Goal: Find contact information: Find contact information

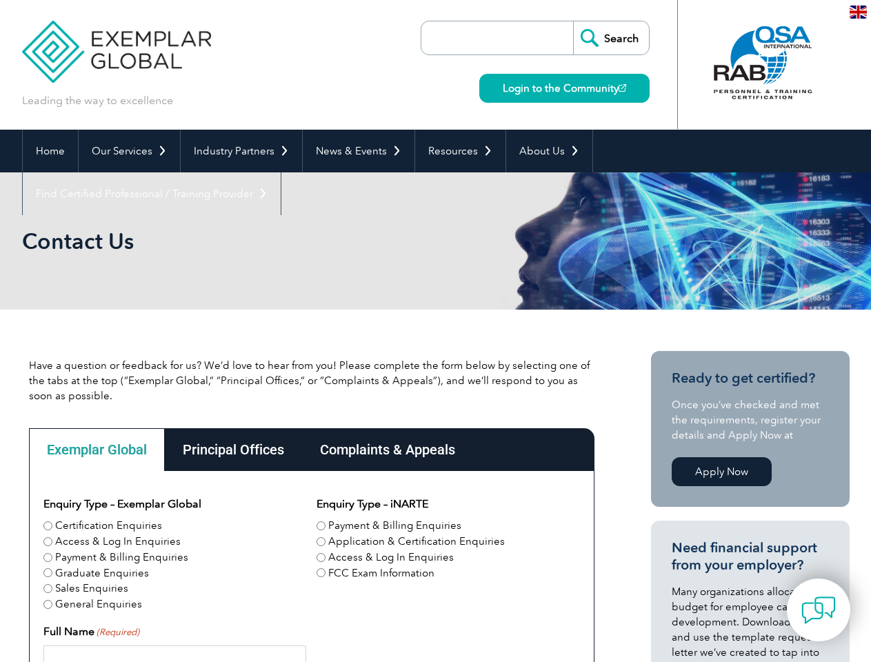
click at [128, 151] on link "Our Services" at bounding box center [129, 151] width 101 height 43
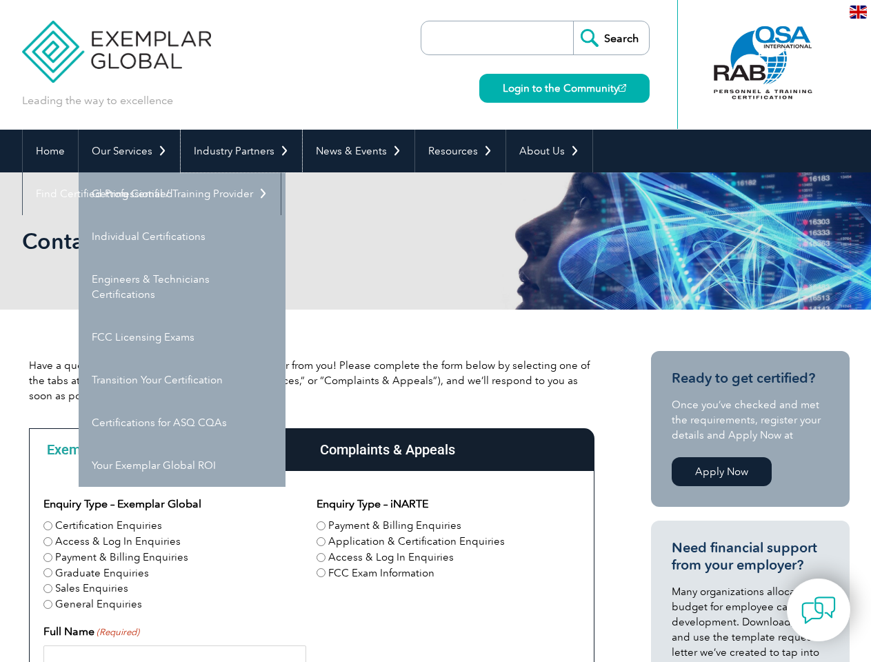
click at [239, 151] on link "Industry Partners" at bounding box center [241, 151] width 121 height 43
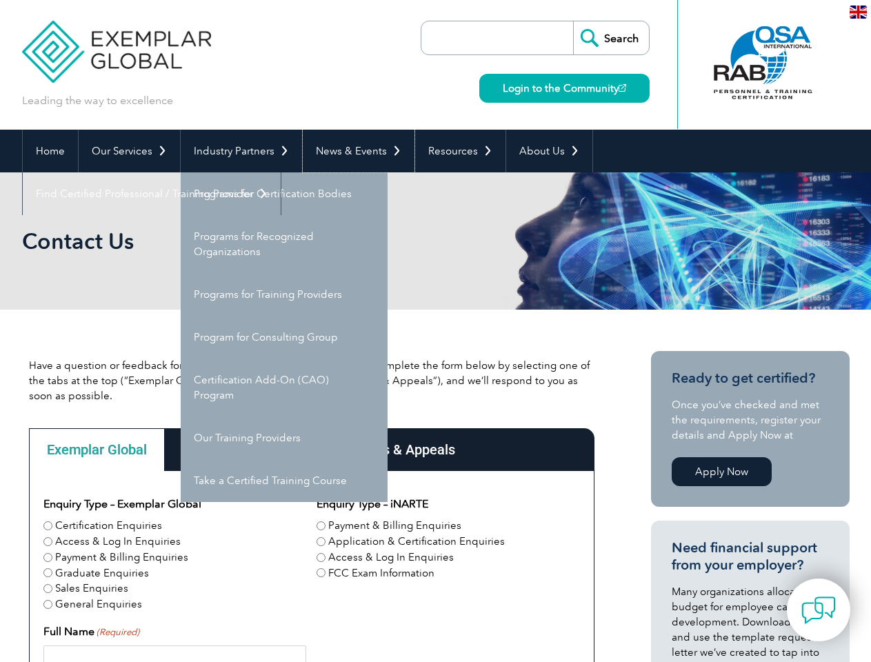
click at [354, 151] on link "News & Events" at bounding box center [359, 151] width 112 height 43
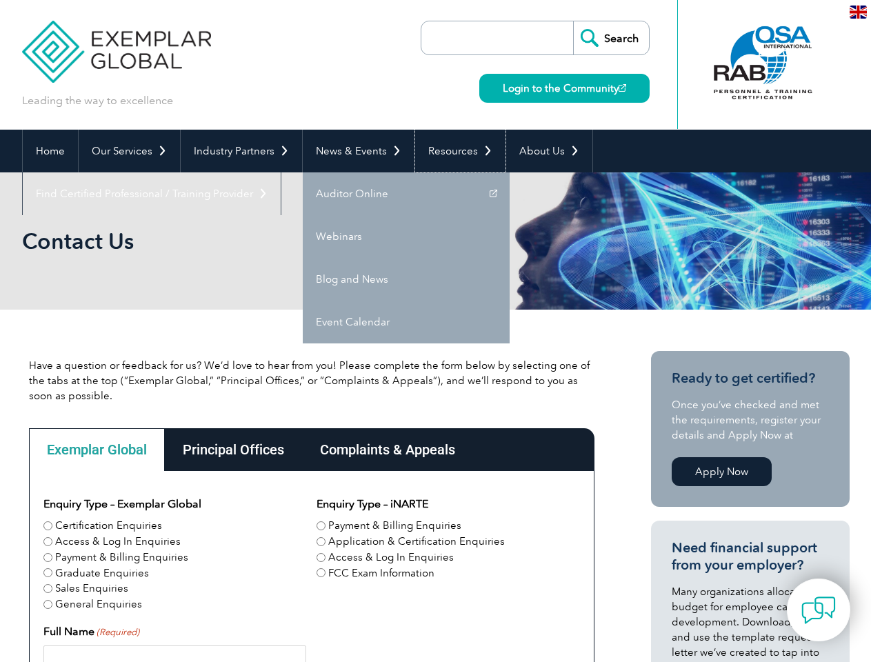
click at [454, 151] on link "Resources" at bounding box center [460, 151] width 90 height 43
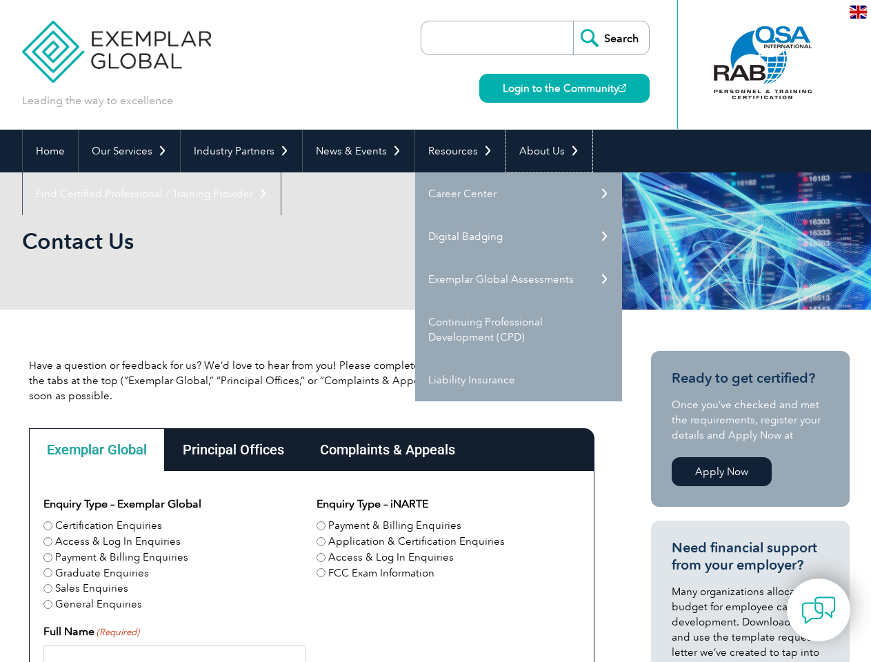
click at [542, 151] on link "About Us" at bounding box center [549, 151] width 86 height 43
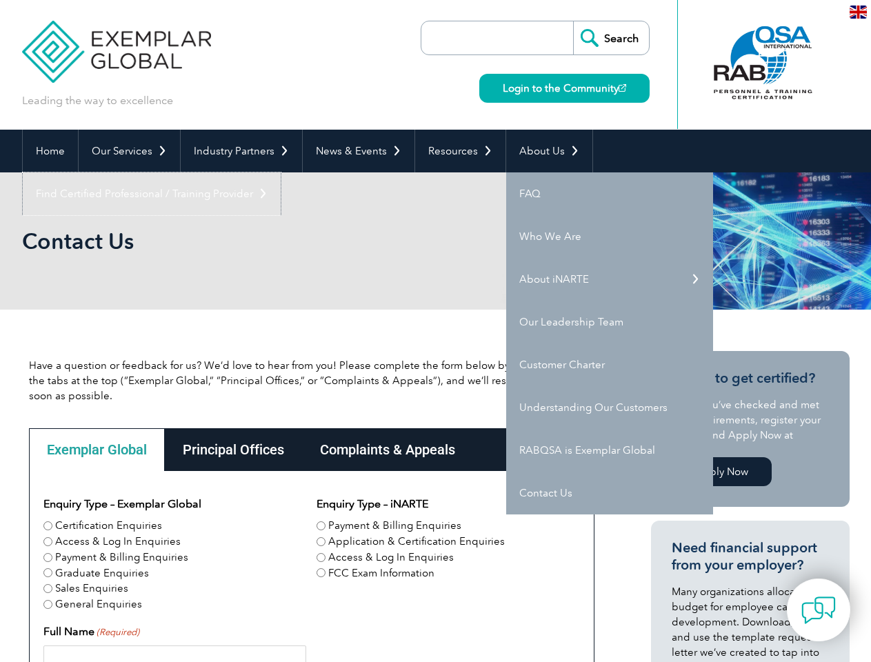
click at [281, 172] on link "Find Certified Professional / Training Provider" at bounding box center [152, 193] width 258 height 43
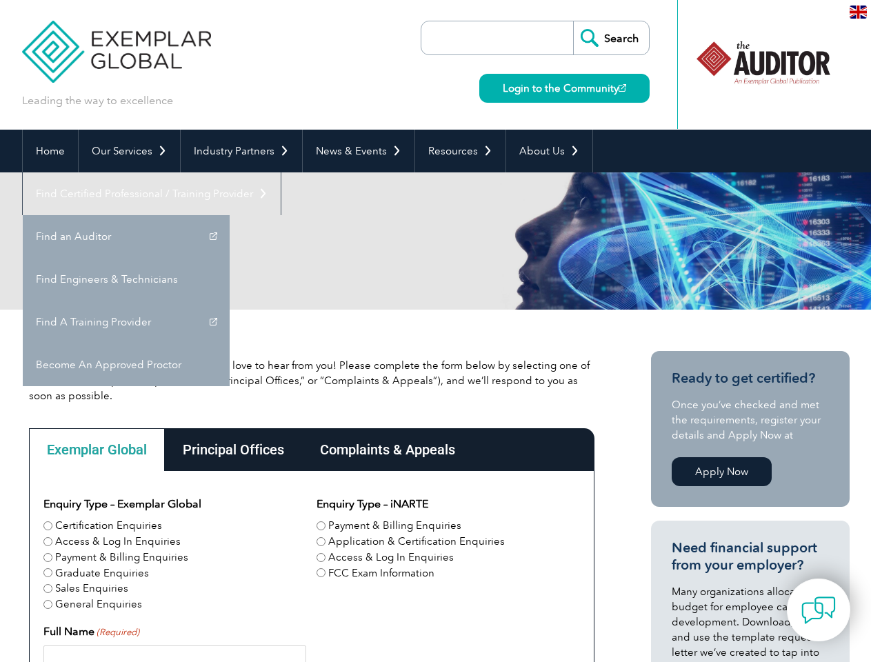
click at [97, 450] on div "Exemplar Global" at bounding box center [97, 449] width 136 height 43
click at [232, 450] on div "Principal Offices" at bounding box center [233, 449] width 137 height 43
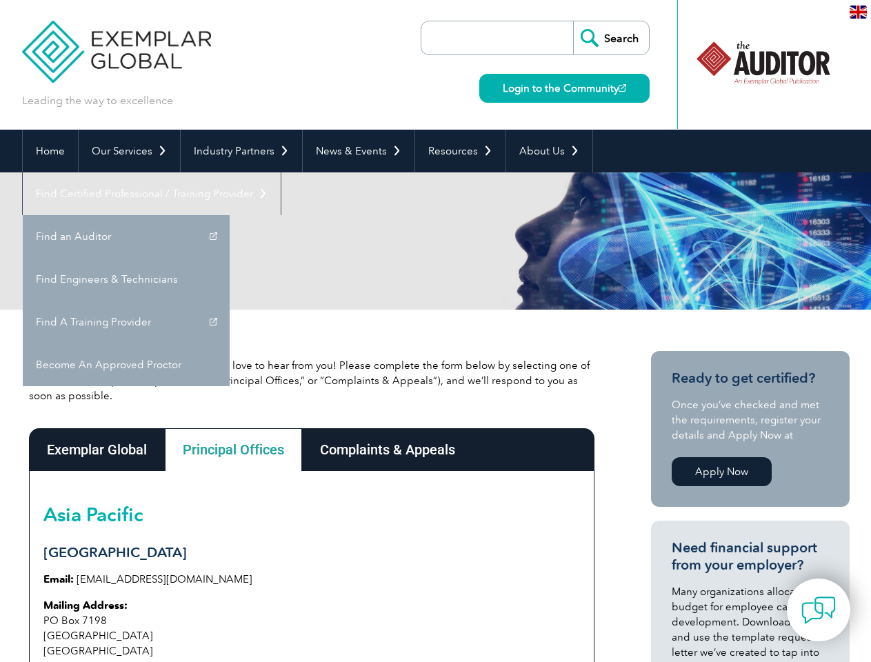
click at [387, 450] on div "Complaints & Appeals" at bounding box center [387, 449] width 171 height 43
